Goal: Find specific page/section: Find specific page/section

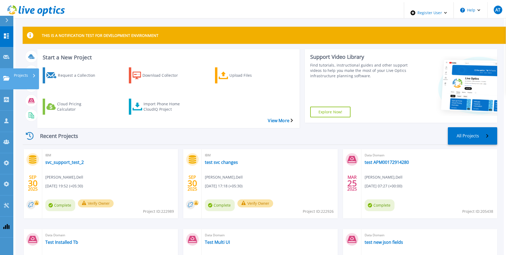
click at [7, 76] on icon at bounding box center [6, 78] width 6 height 5
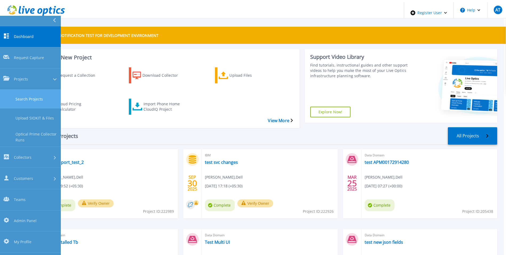
click at [31, 89] on link "Search Projects" at bounding box center [30, 98] width 61 height 19
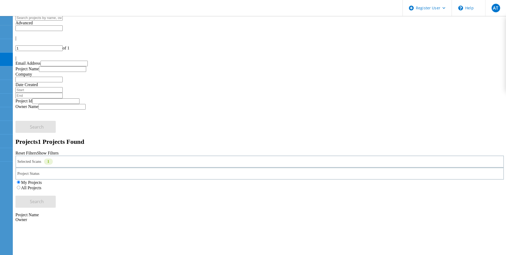
click at [139, 155] on div "Selected Scans 1" at bounding box center [259, 161] width 488 height 12
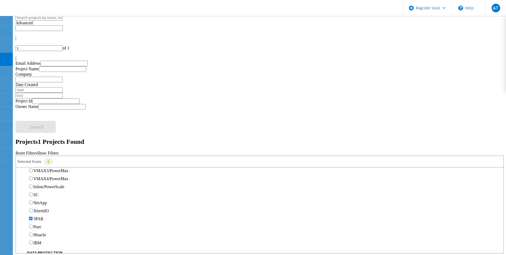
scroll to position [240, 0]
click at [42, 109] on label "3PAR" at bounding box center [38, 111] width 10 height 5
click at [33, 110] on input "3PAR" at bounding box center [30, 111] width 3 height 3
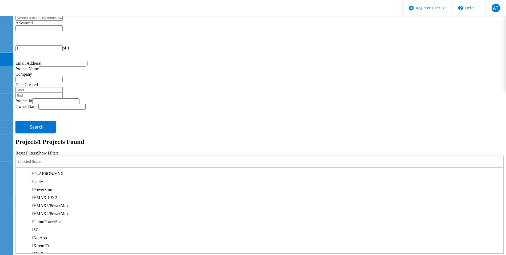
scroll to position [0, 0]
click at [43, 183] on label "Optical Prime" at bounding box center [45, 185] width 24 height 5
click at [33, 183] on input "Optical Prime" at bounding box center [30, 184] width 3 height 3
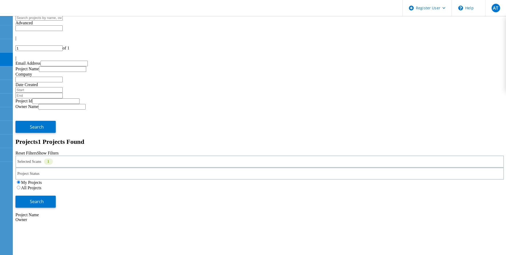
click at [41, 185] on label "All Projects" at bounding box center [31, 187] width 20 height 5
click at [20, 185] on input "All Projects" at bounding box center [18, 186] width 3 height 3
click at [56, 195] on button "Search" at bounding box center [35, 201] width 40 height 12
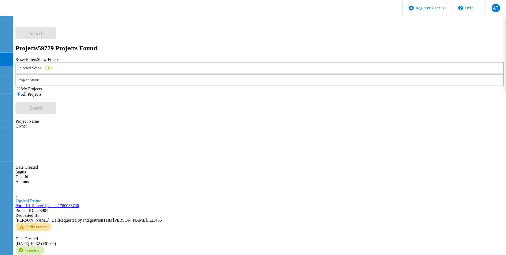
scroll to position [84, 0]
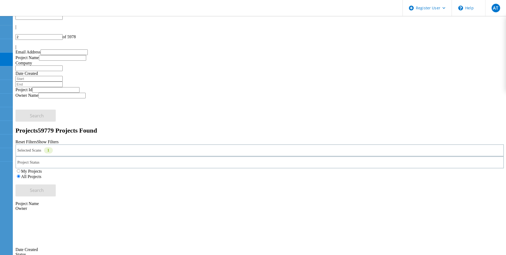
scroll to position [10, 0]
click at [486, 41] on div at bounding box center [259, 43] width 488 height 5
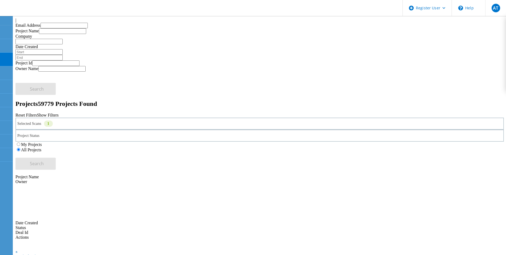
scroll to position [35, 0]
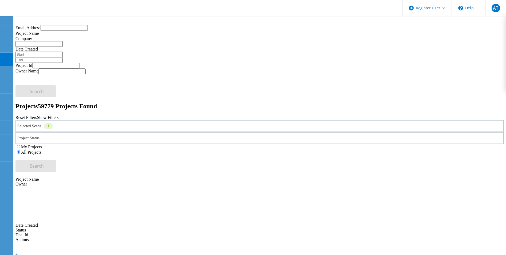
click at [490, 20] on div at bounding box center [259, 17] width 488 height 5
type input "4"
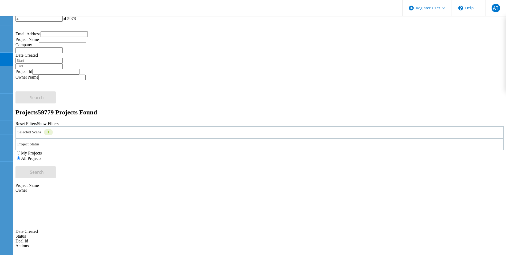
scroll to position [34, 0]
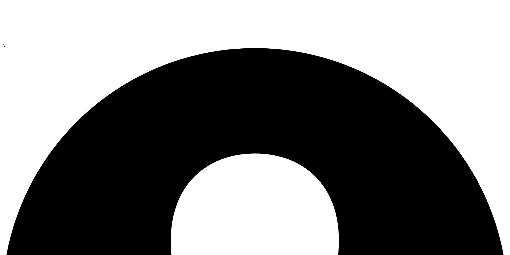
select select "USD"
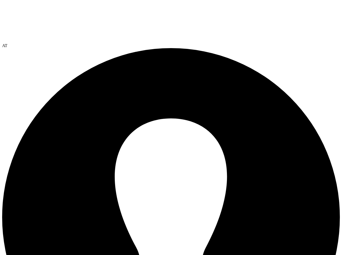
select select "USD"
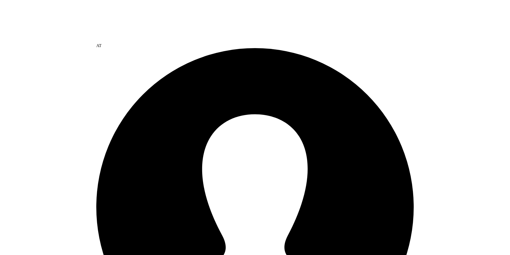
scroll to position [18, 0]
